Goal: Check status

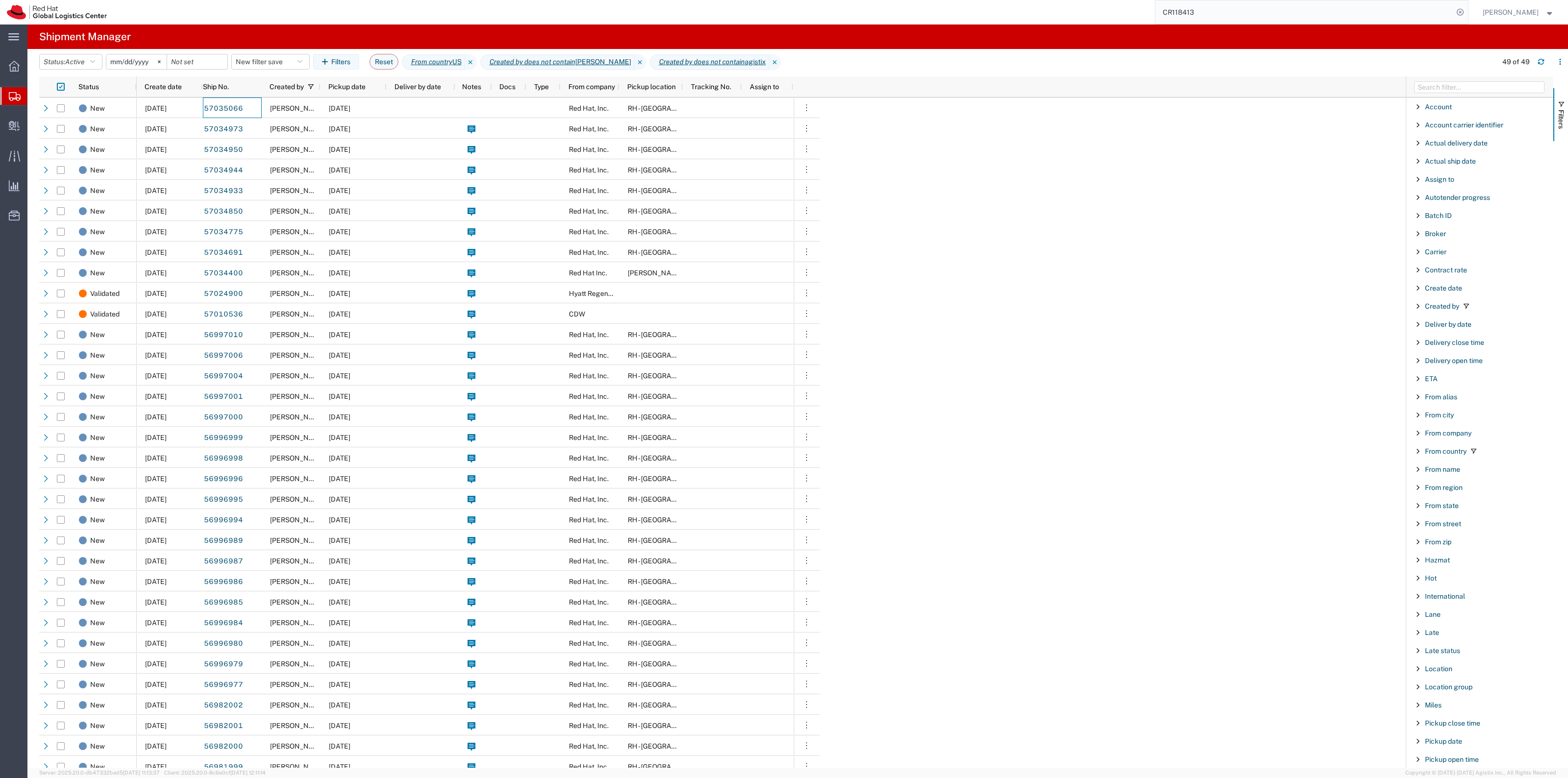
scroll to position [306, 0]
click at [1529, 597] on button "Clear" at bounding box center [1533, 593] width 29 height 16
click at [333, 67] on button "Filters" at bounding box center [336, 62] width 46 height 16
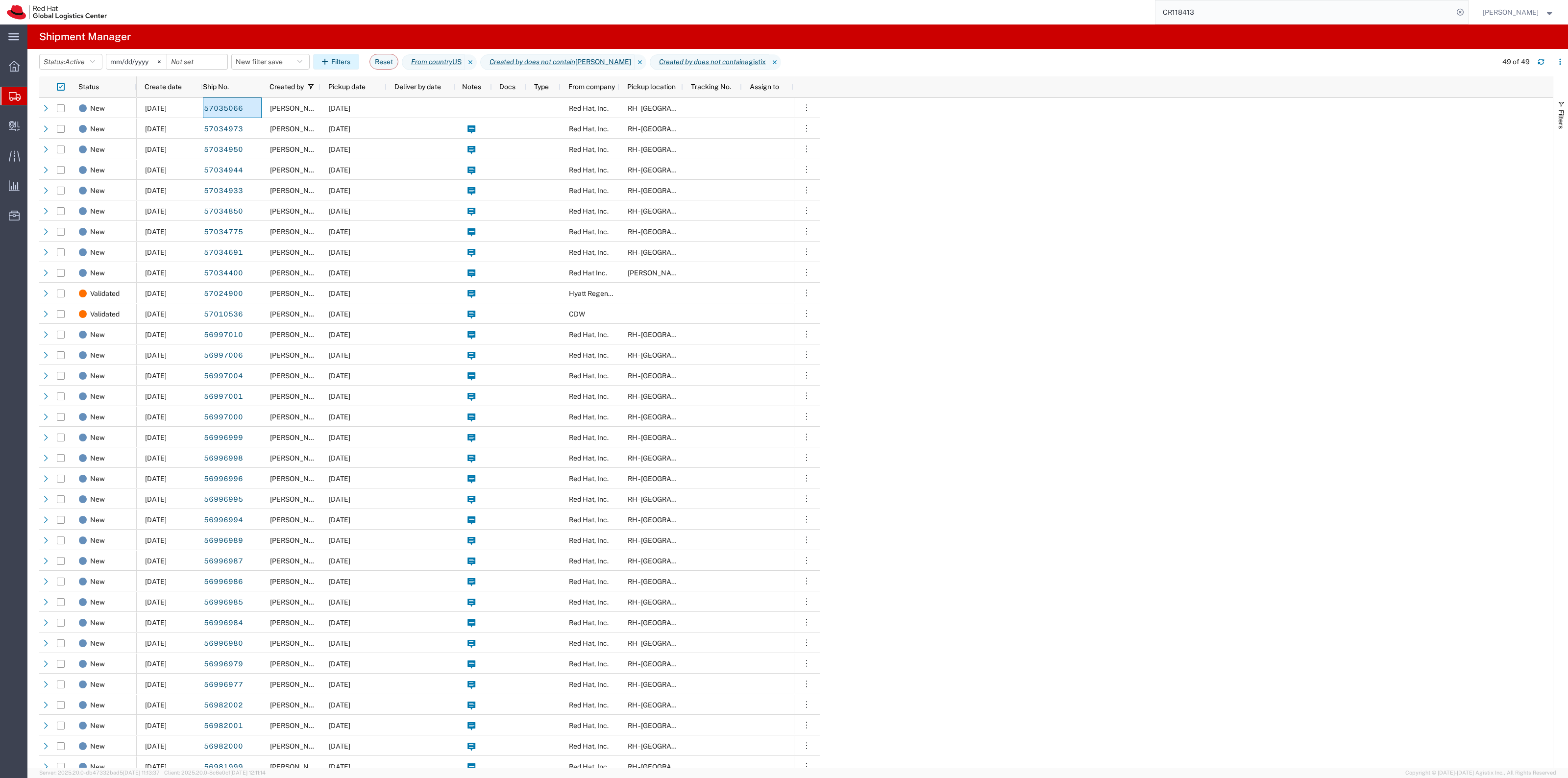
click at [331, 59] on icon "button" at bounding box center [326, 61] width 9 height 7
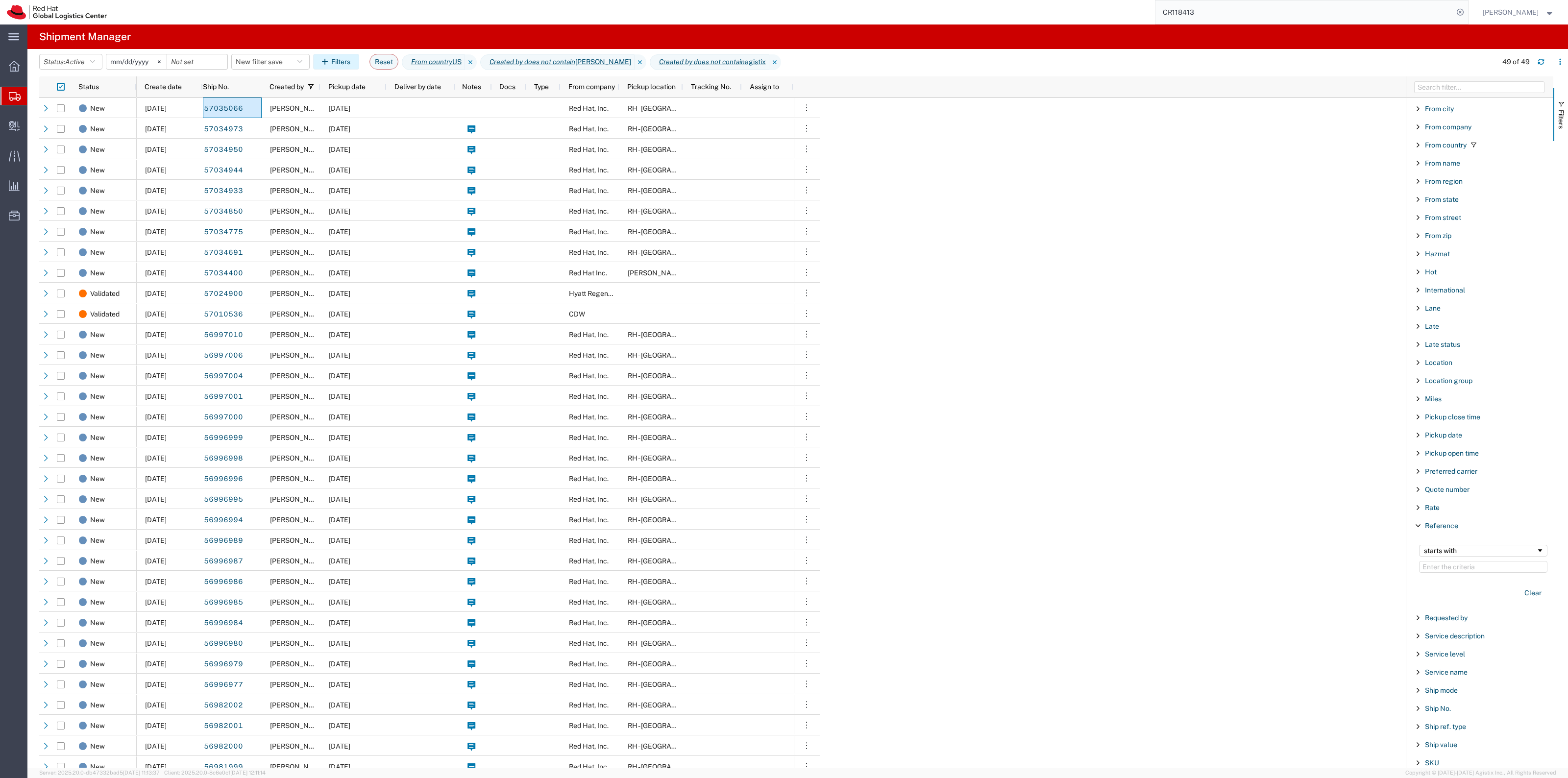
click at [331, 59] on icon "button" at bounding box center [326, 61] width 9 height 7
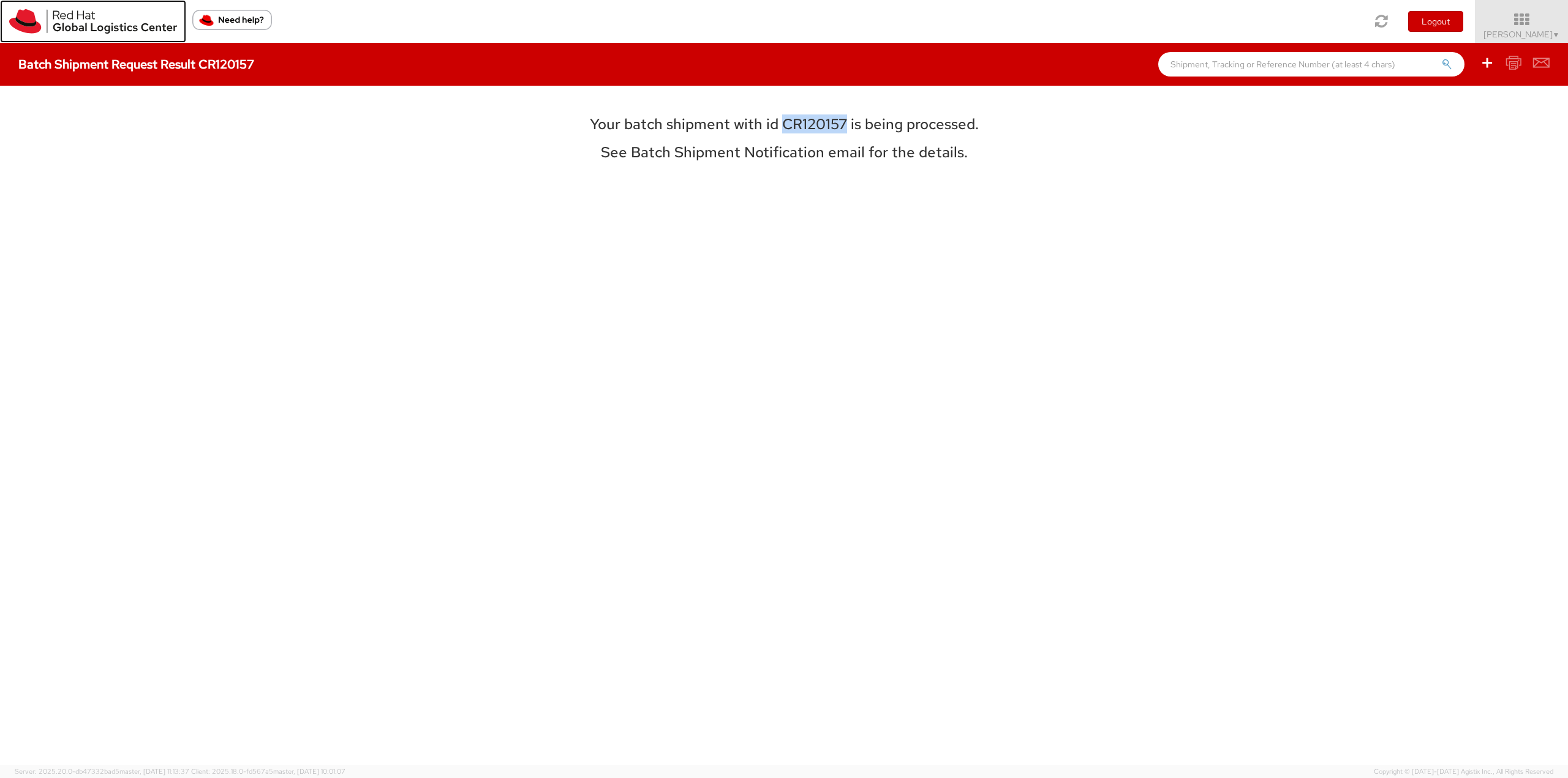
click at [95, 23] on img at bounding box center [93, 21] width 168 height 24
